Goal: Task Accomplishment & Management: Complete application form

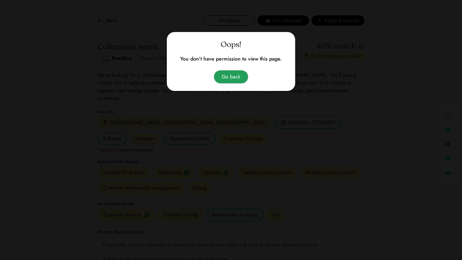
click at [226, 73] on button "Go back" at bounding box center [231, 77] width 34 height 13
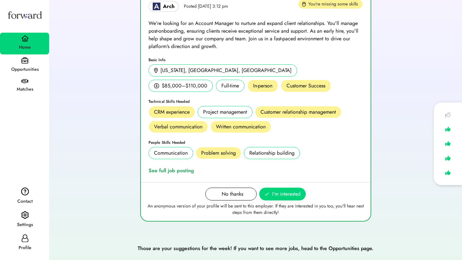
scroll to position [93, 0]
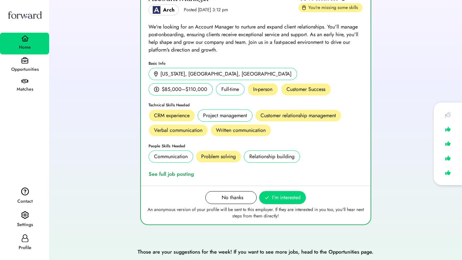
click at [287, 194] on span "I'm interested" at bounding box center [286, 198] width 29 height 8
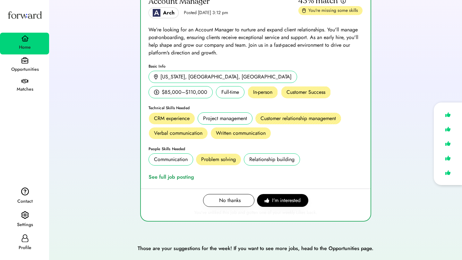
scroll to position [81, 0]
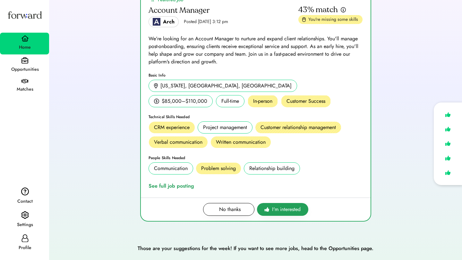
click at [278, 207] on span "I'm interested" at bounding box center [286, 210] width 29 height 8
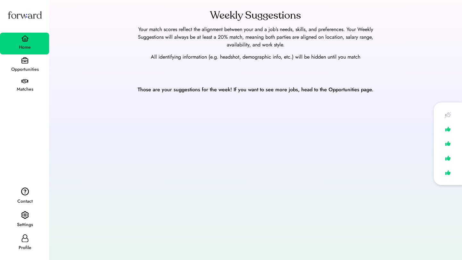
scroll to position [0, 0]
click at [25, 63] on img at bounding box center [24, 60] width 7 height 7
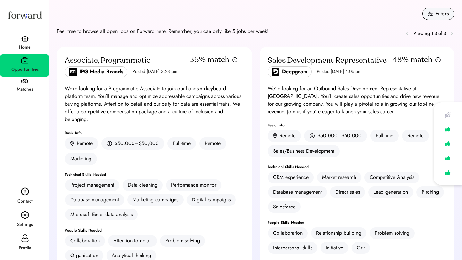
click at [25, 84] on div "Matches" at bounding box center [25, 90] width 48 height 12
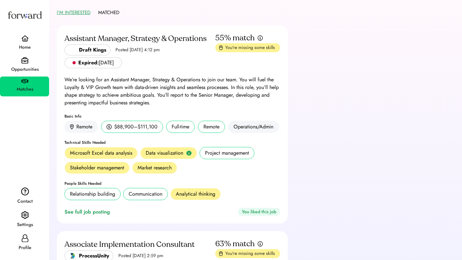
click at [29, 32] on div "Home Opportunities Matches" at bounding box center [24, 50] width 49 height 91
click at [24, 38] on img at bounding box center [25, 38] width 8 height 6
